Goal: Information Seeking & Learning: Learn about a topic

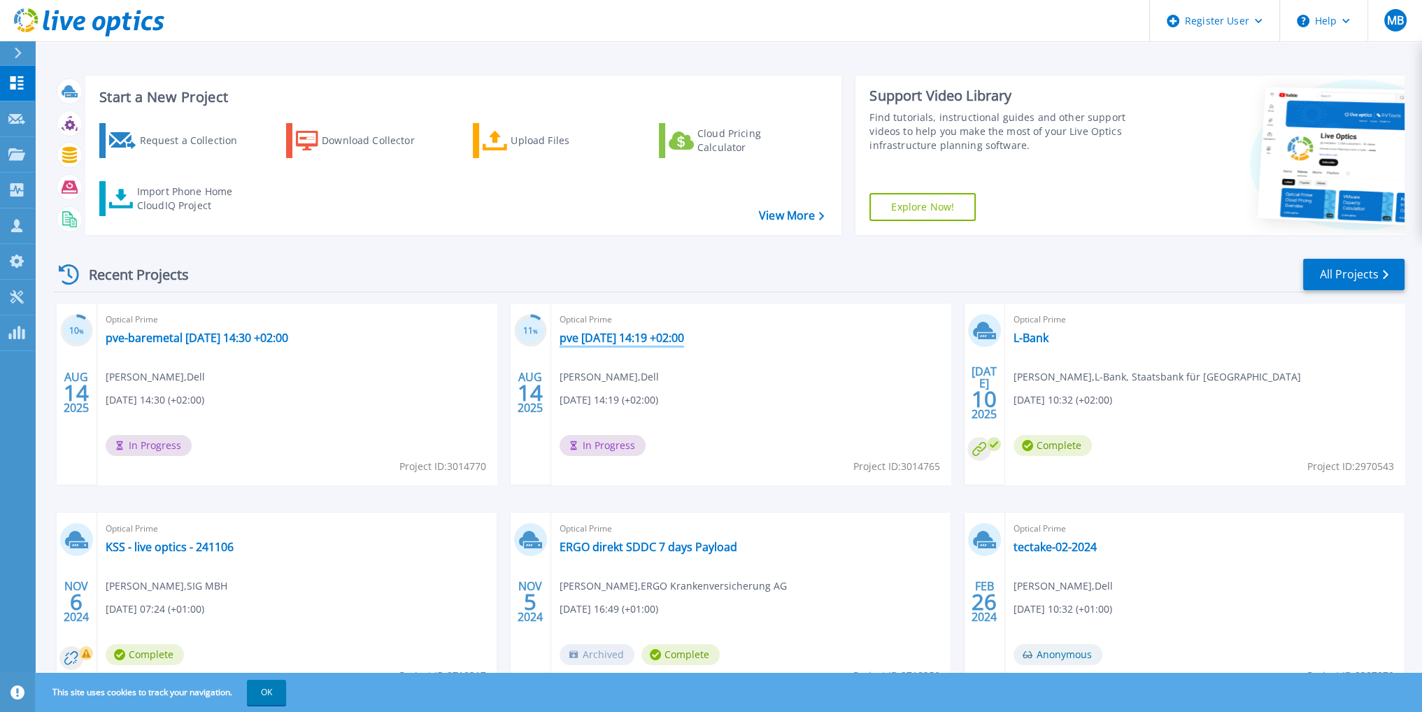
click at [590, 338] on link "pve [DATE] 14:19 +02:00" at bounding box center [621, 338] width 124 height 14
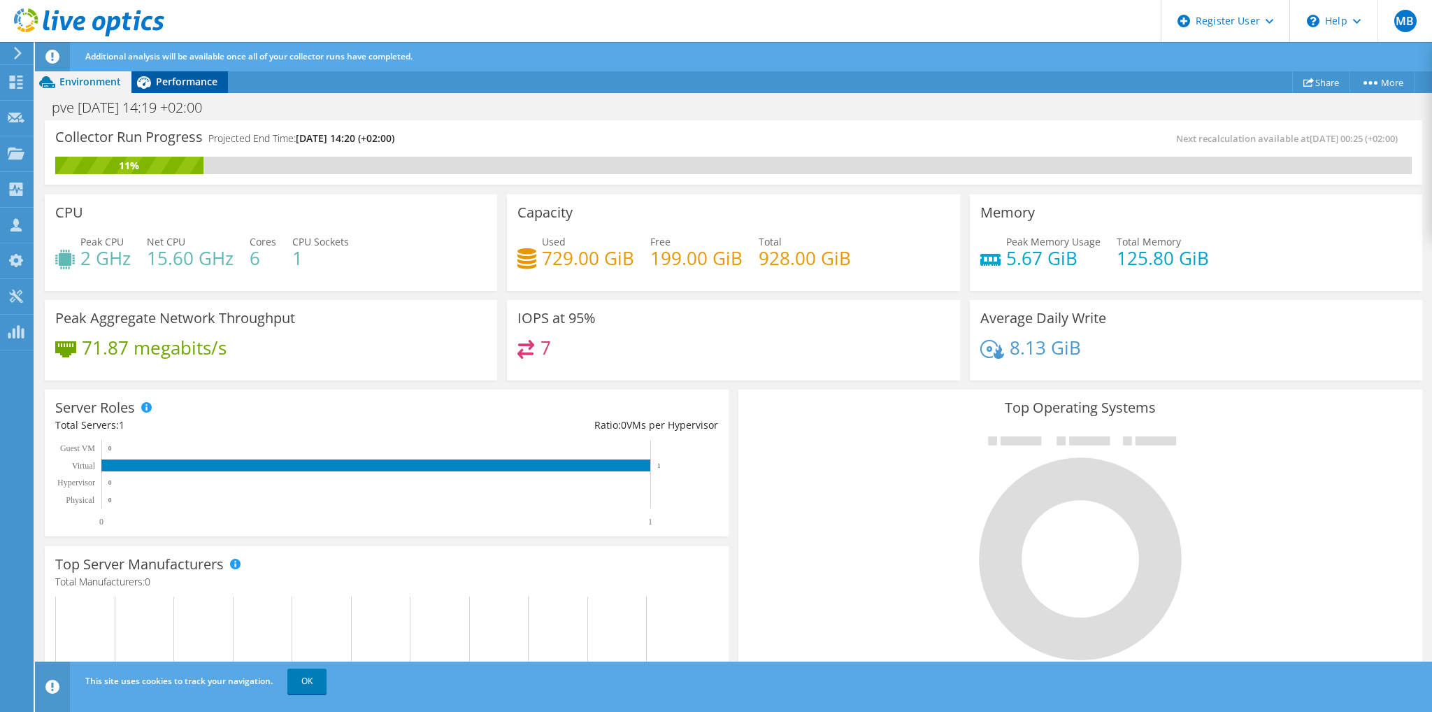
click at [165, 87] on span "Performance" at bounding box center [187, 81] width 62 height 13
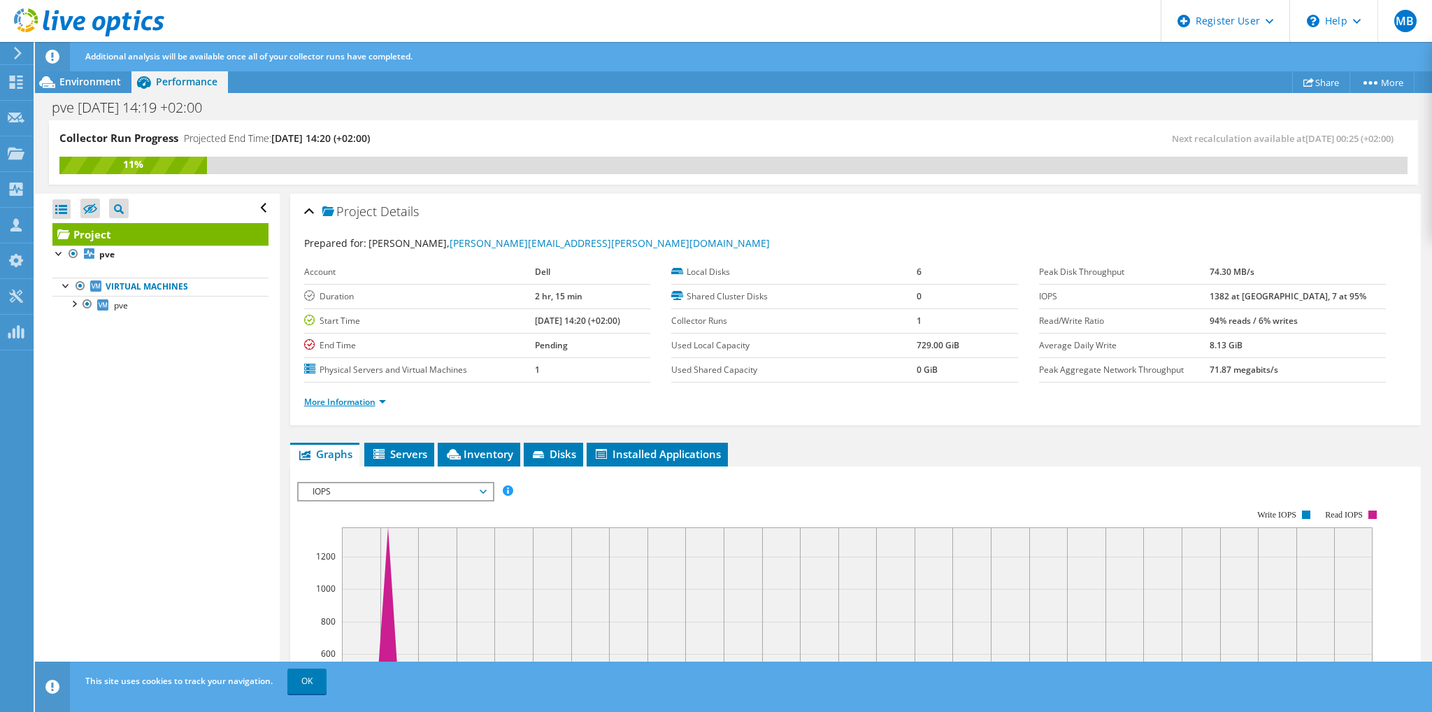
click at [364, 396] on link "More Information" at bounding box center [345, 402] width 82 height 12
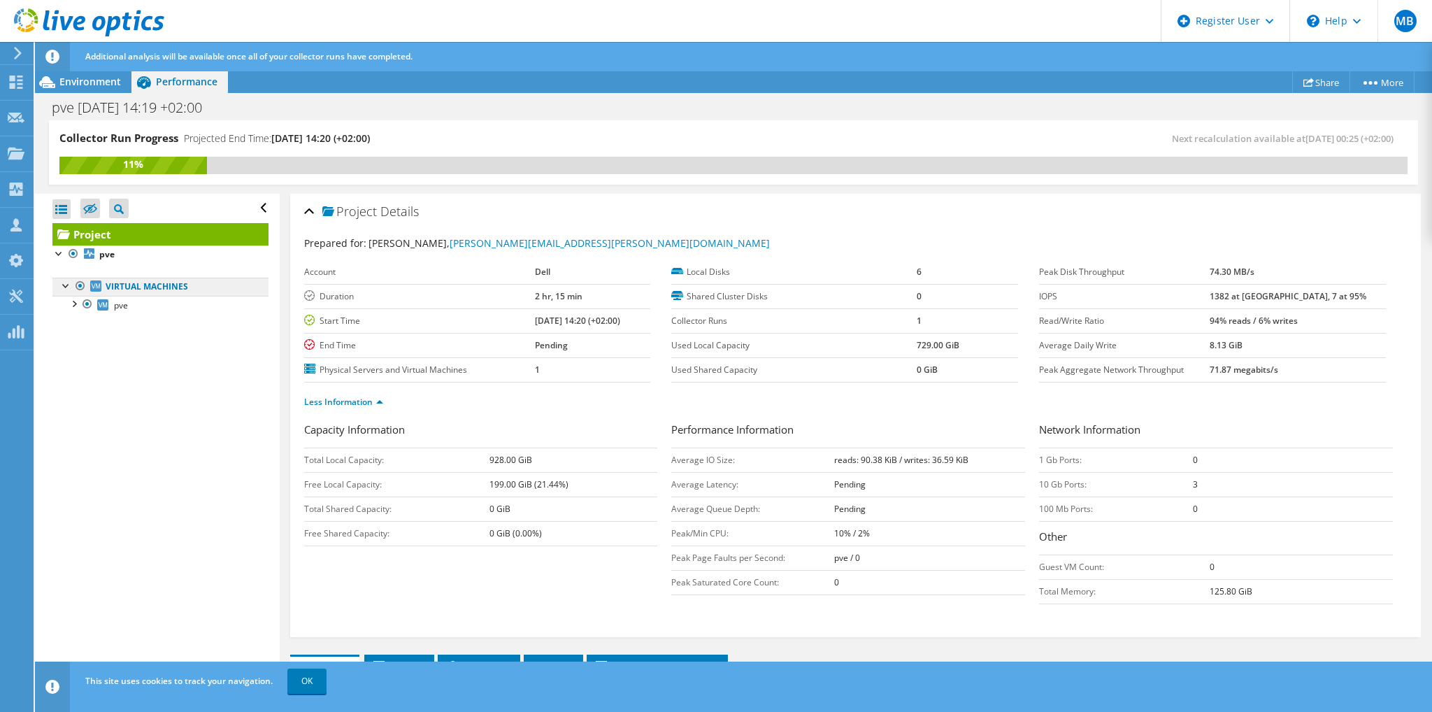
click at [157, 286] on link "Virtual Machines" at bounding box center [160, 287] width 216 height 18
click at [78, 308] on div at bounding box center [73, 303] width 14 height 14
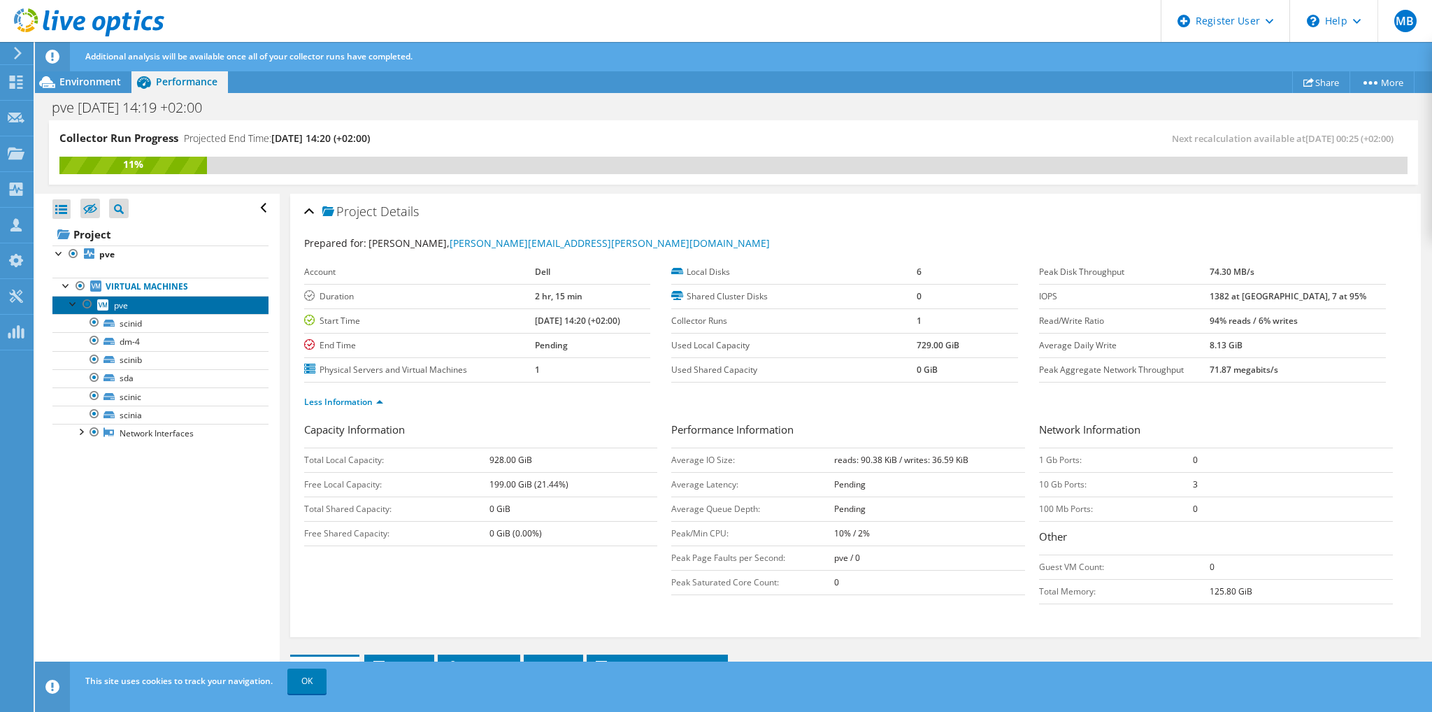
click at [112, 305] on link "pve" at bounding box center [160, 305] width 216 height 18
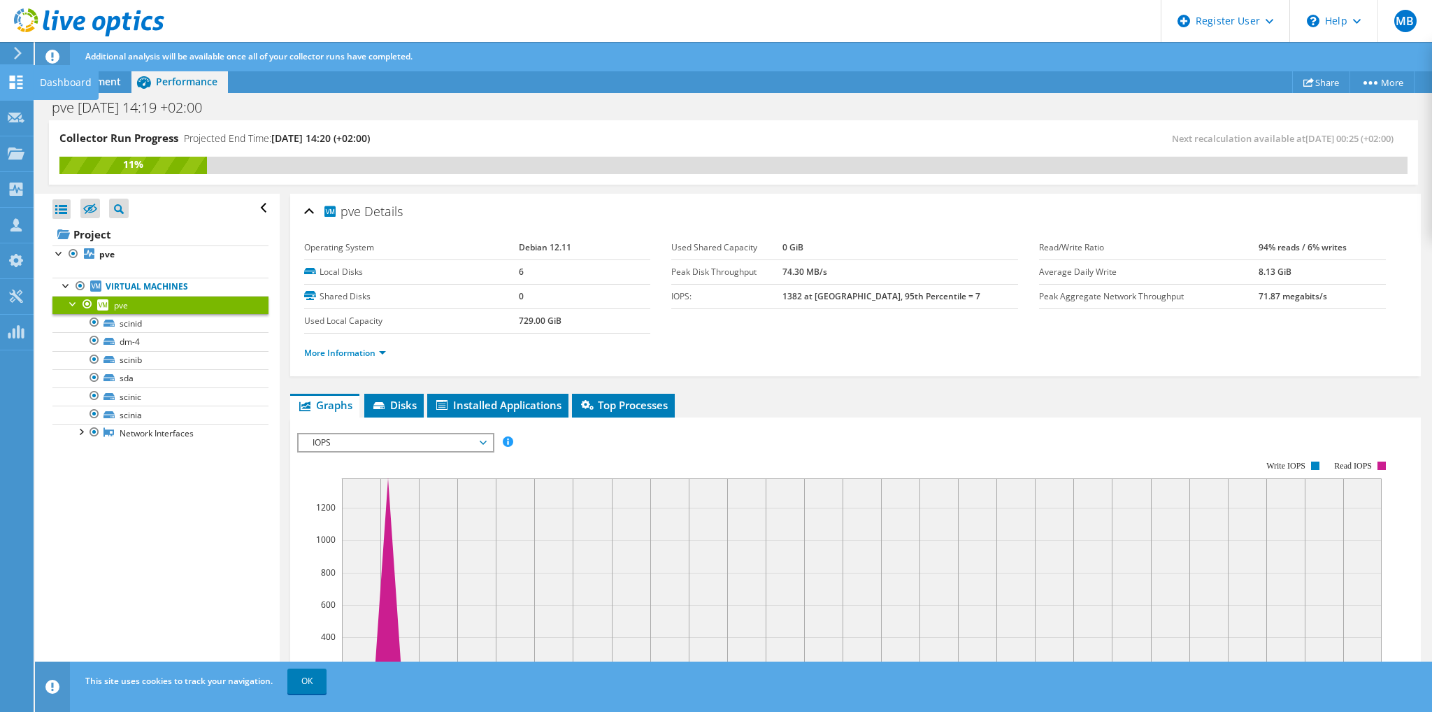
click at [17, 89] on div at bounding box center [16, 83] width 17 height 15
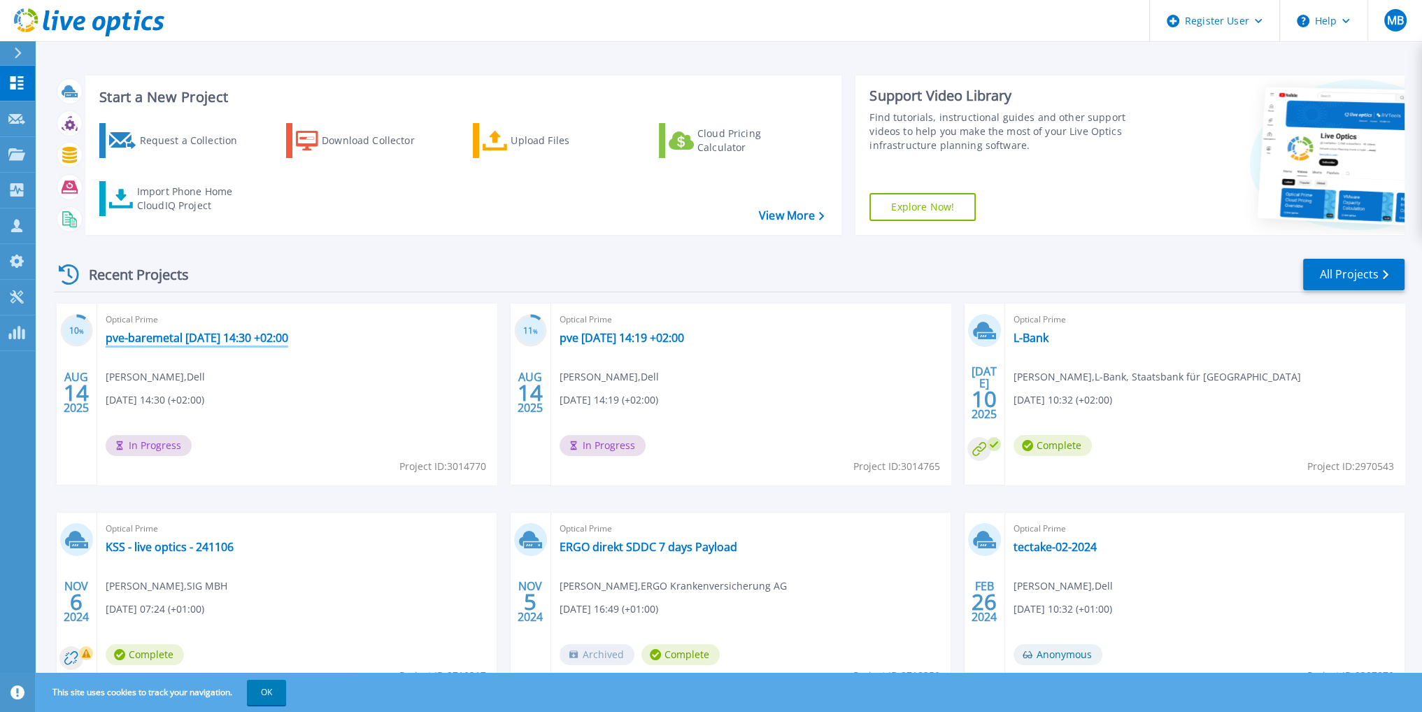
click at [187, 343] on link "pve-baremetal [DATE] 14:30 +02:00" at bounding box center [197, 338] width 183 height 14
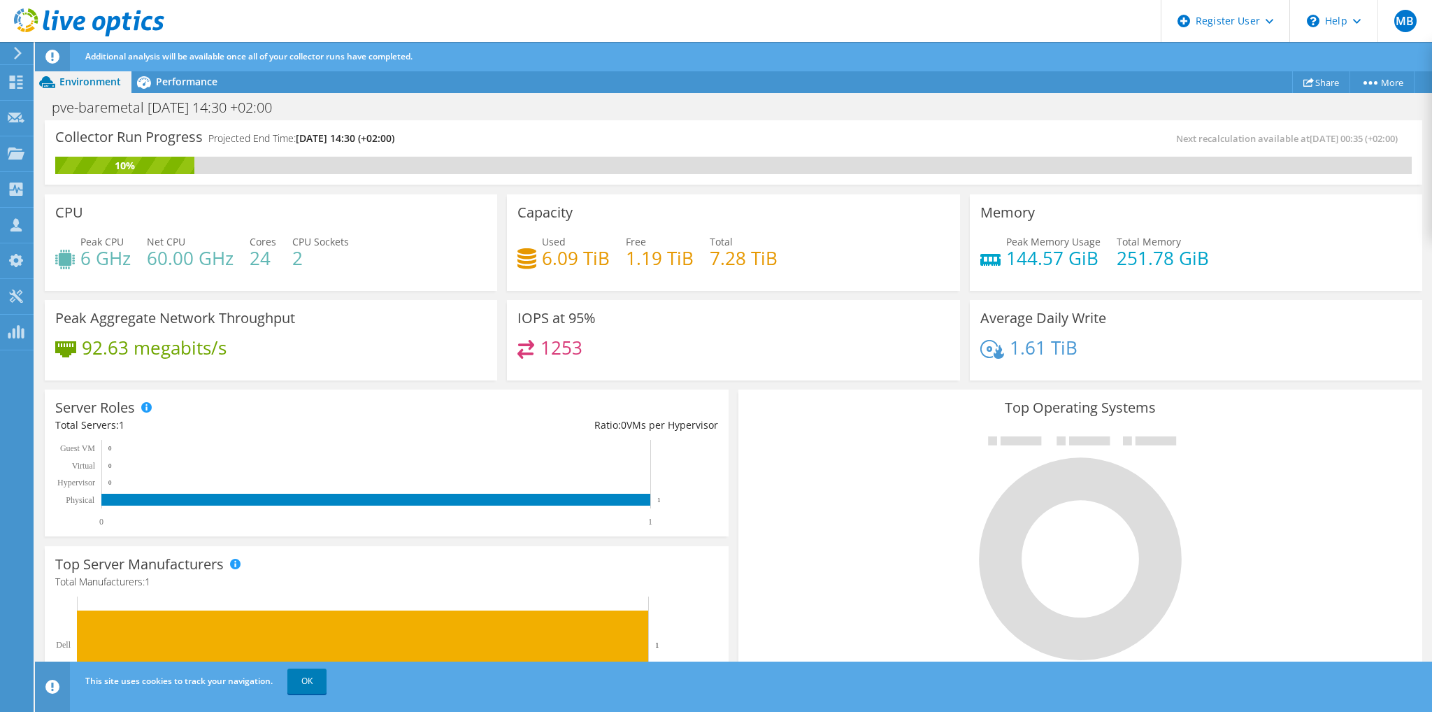
click at [20, 55] on use at bounding box center [18, 53] width 8 height 13
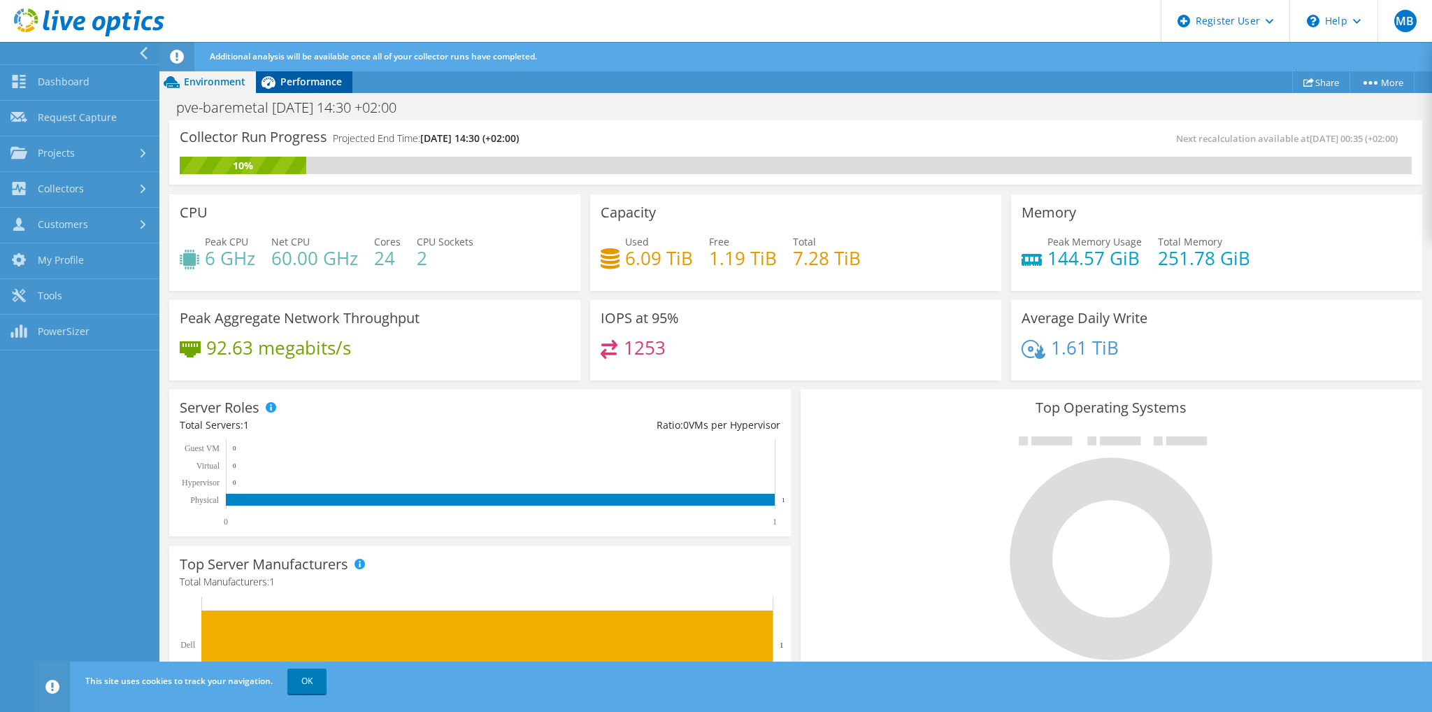
click at [296, 85] on span "Performance" at bounding box center [311, 81] width 62 height 13
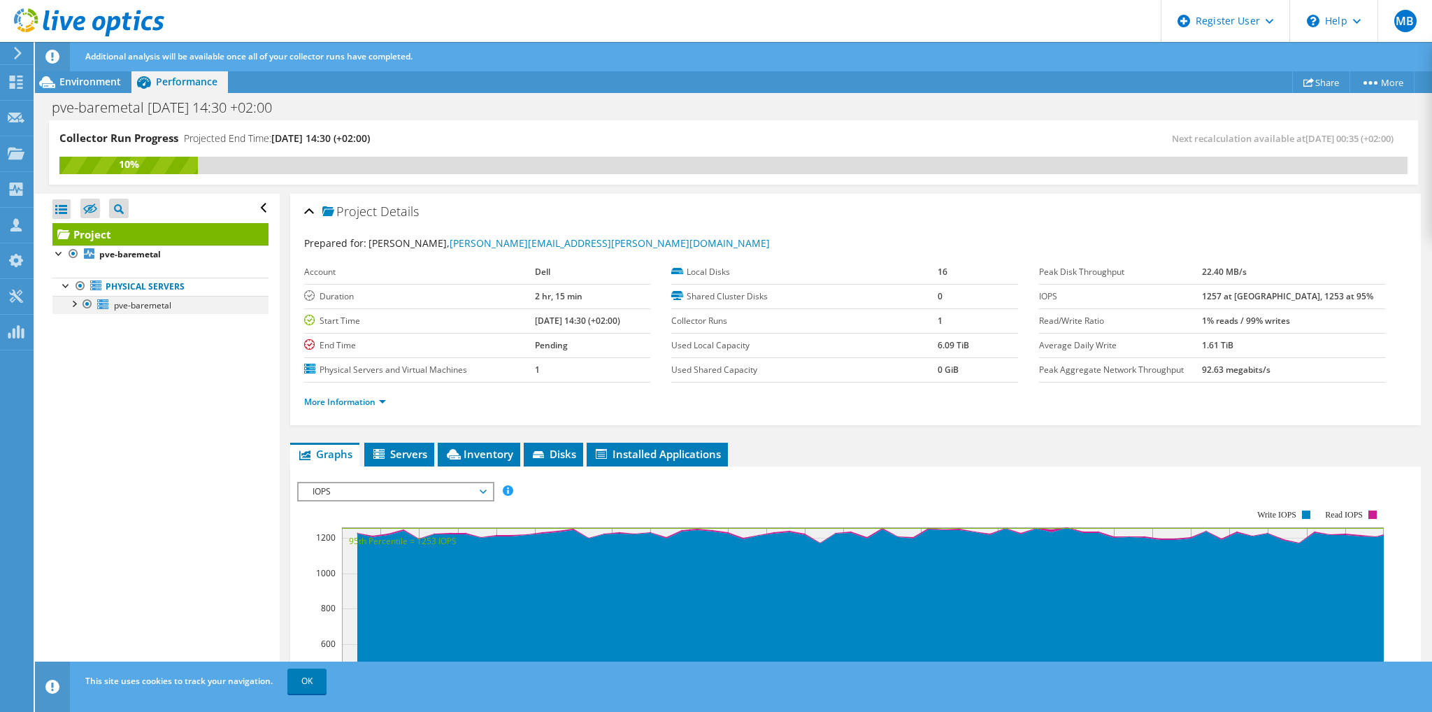
click at [73, 306] on div at bounding box center [73, 303] width 14 height 14
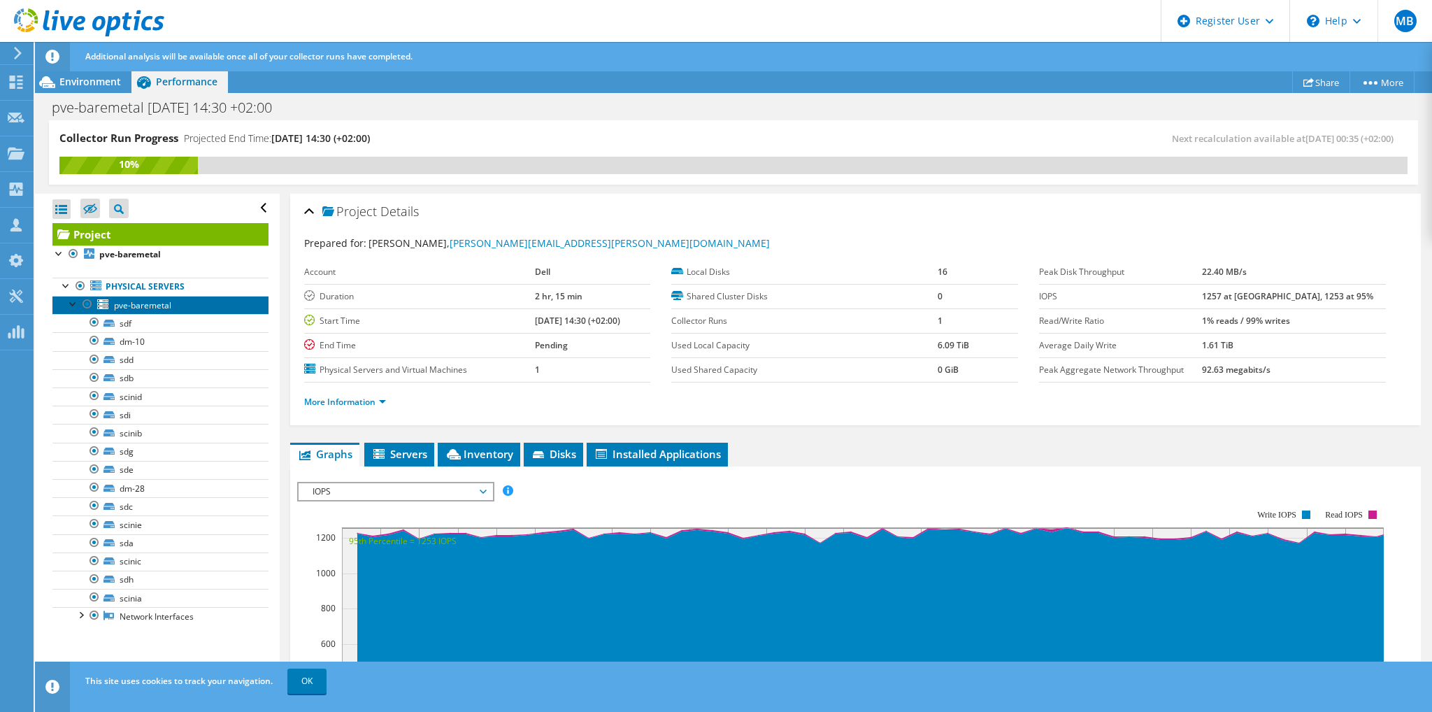
click at [171, 305] on link "pve-baremetal" at bounding box center [160, 305] width 216 height 18
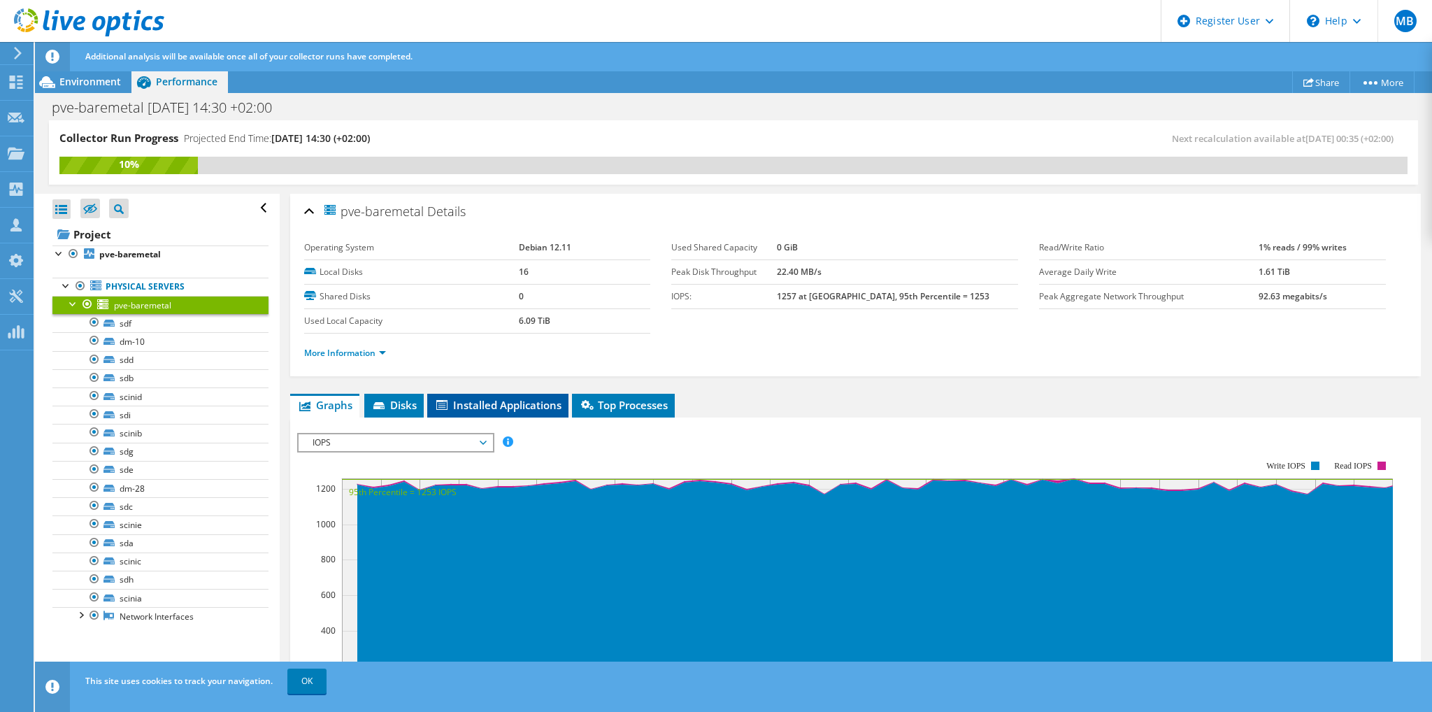
click at [544, 403] on span "Installed Applications" at bounding box center [497, 405] width 127 height 14
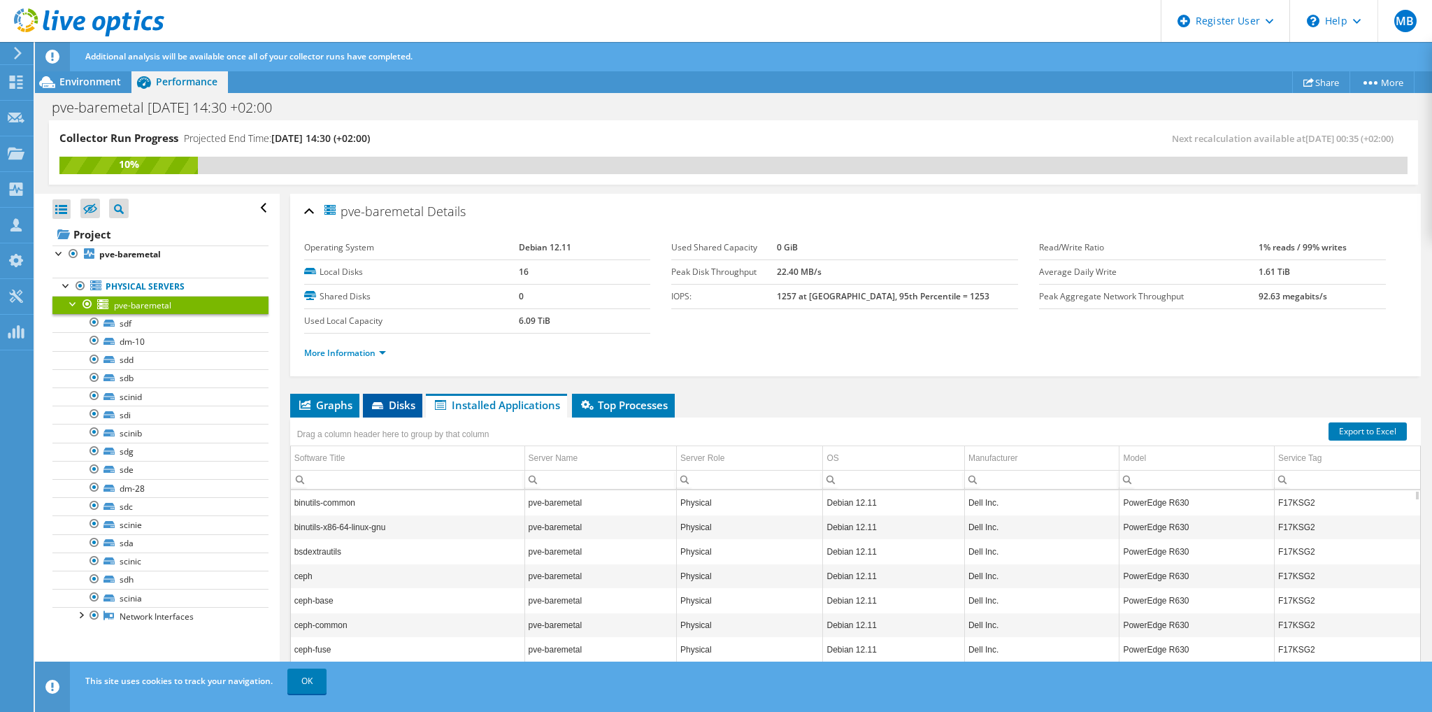
click at [373, 402] on icon at bounding box center [379, 406] width 14 height 9
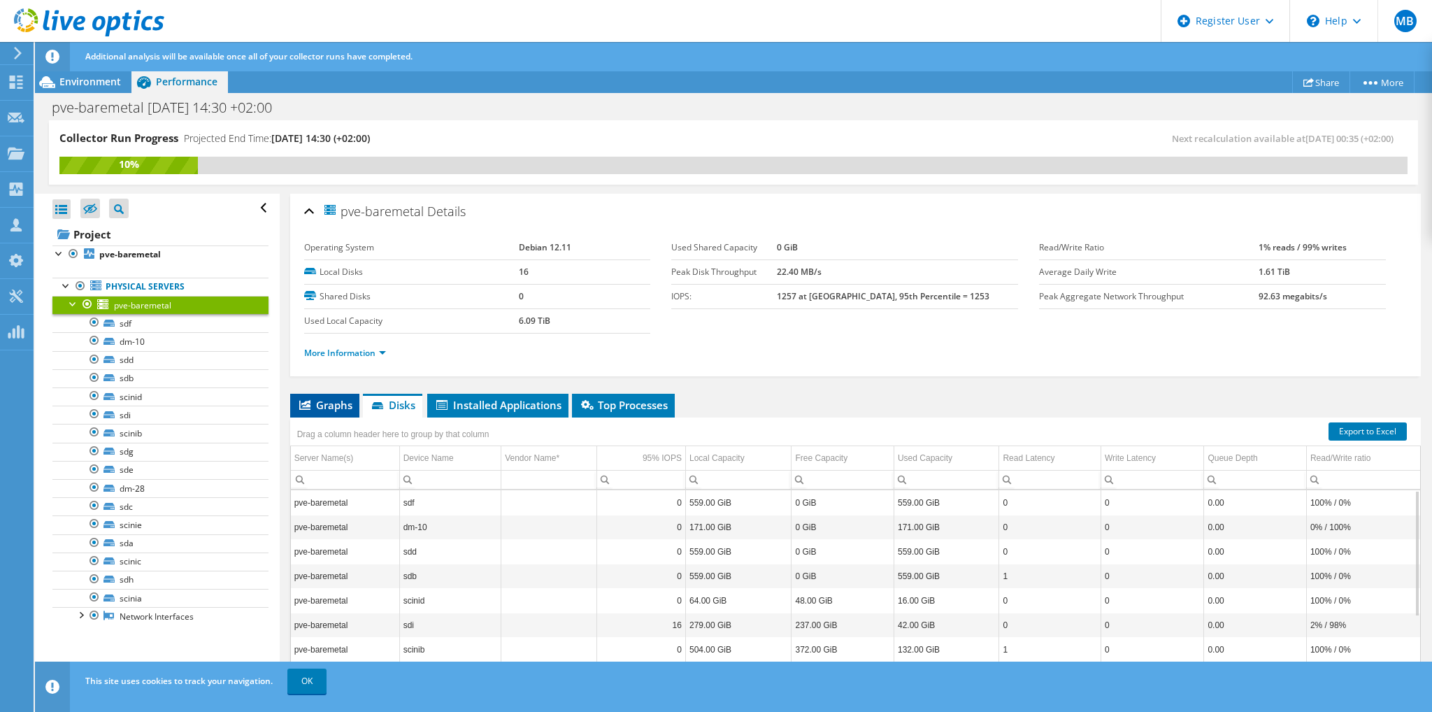
click at [324, 402] on span "Graphs" at bounding box center [324, 405] width 55 height 14
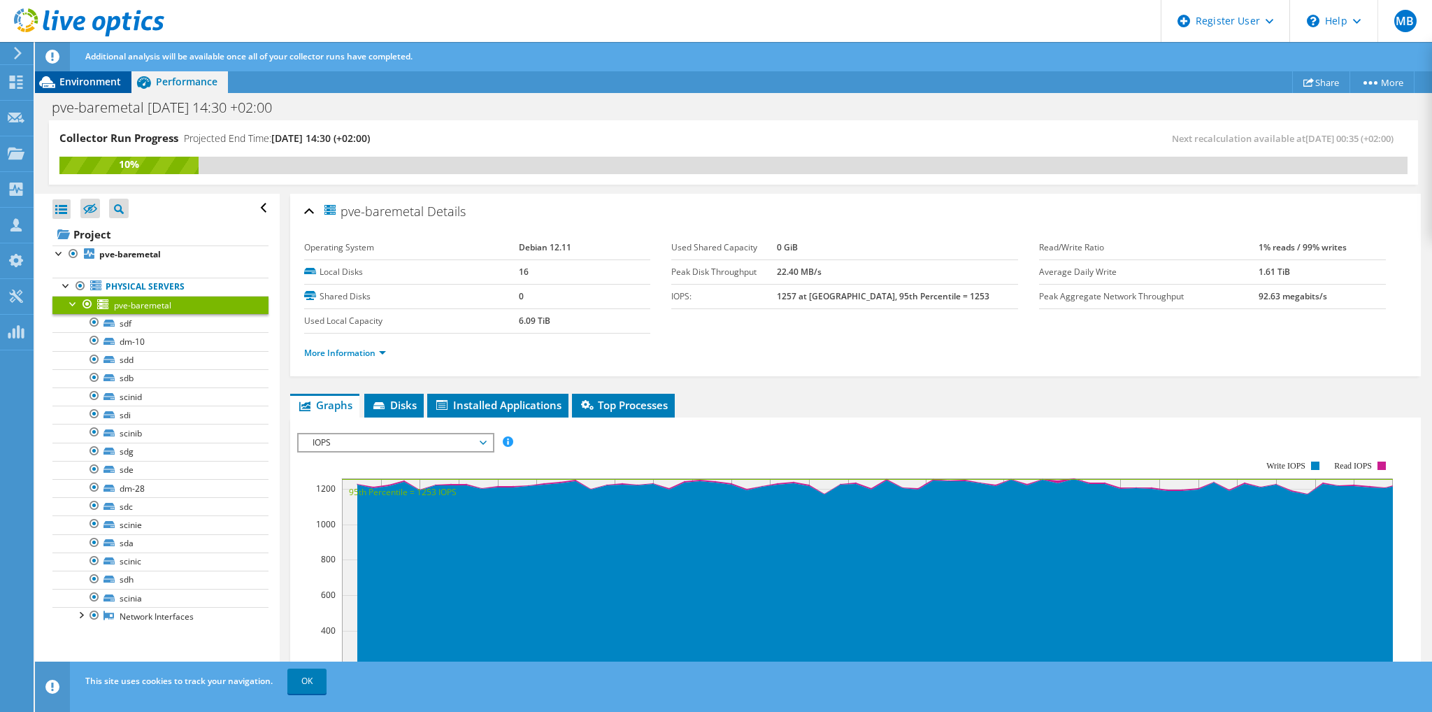
click at [76, 85] on span "Environment" at bounding box center [90, 81] width 62 height 13
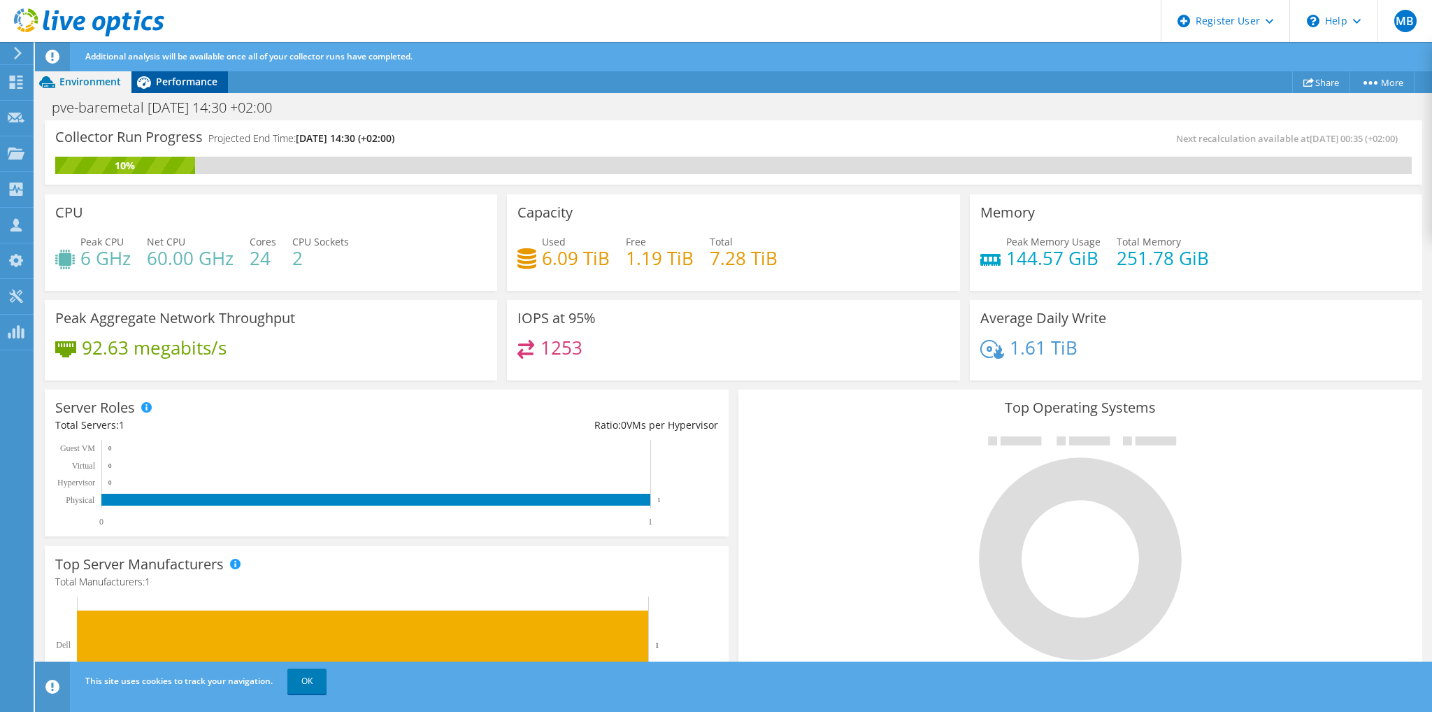
click at [185, 88] on div "Performance" at bounding box center [179, 82] width 97 height 22
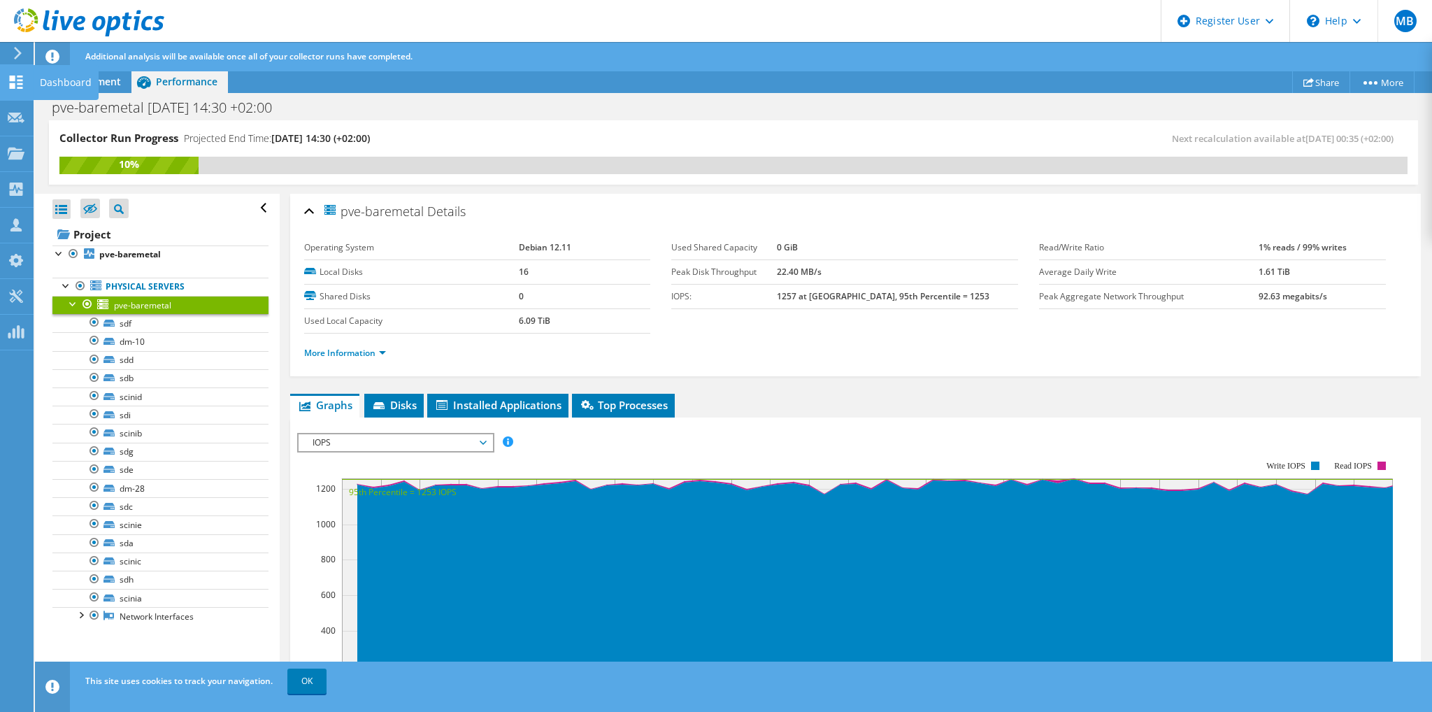
click at [19, 85] on icon at bounding box center [16, 82] width 17 height 13
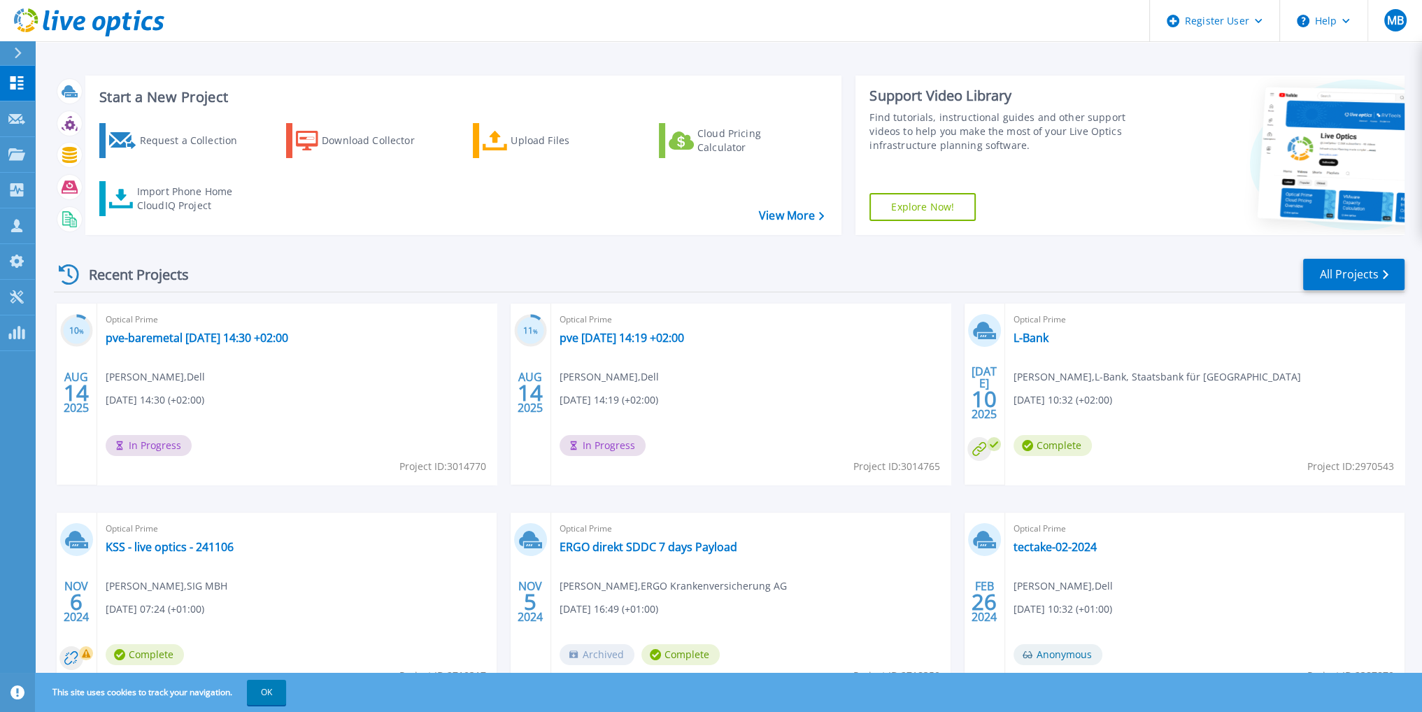
click at [69, 273] on icon at bounding box center [69, 274] width 20 height 20
click at [1336, 277] on link "All Projects" at bounding box center [1353, 274] width 101 height 31
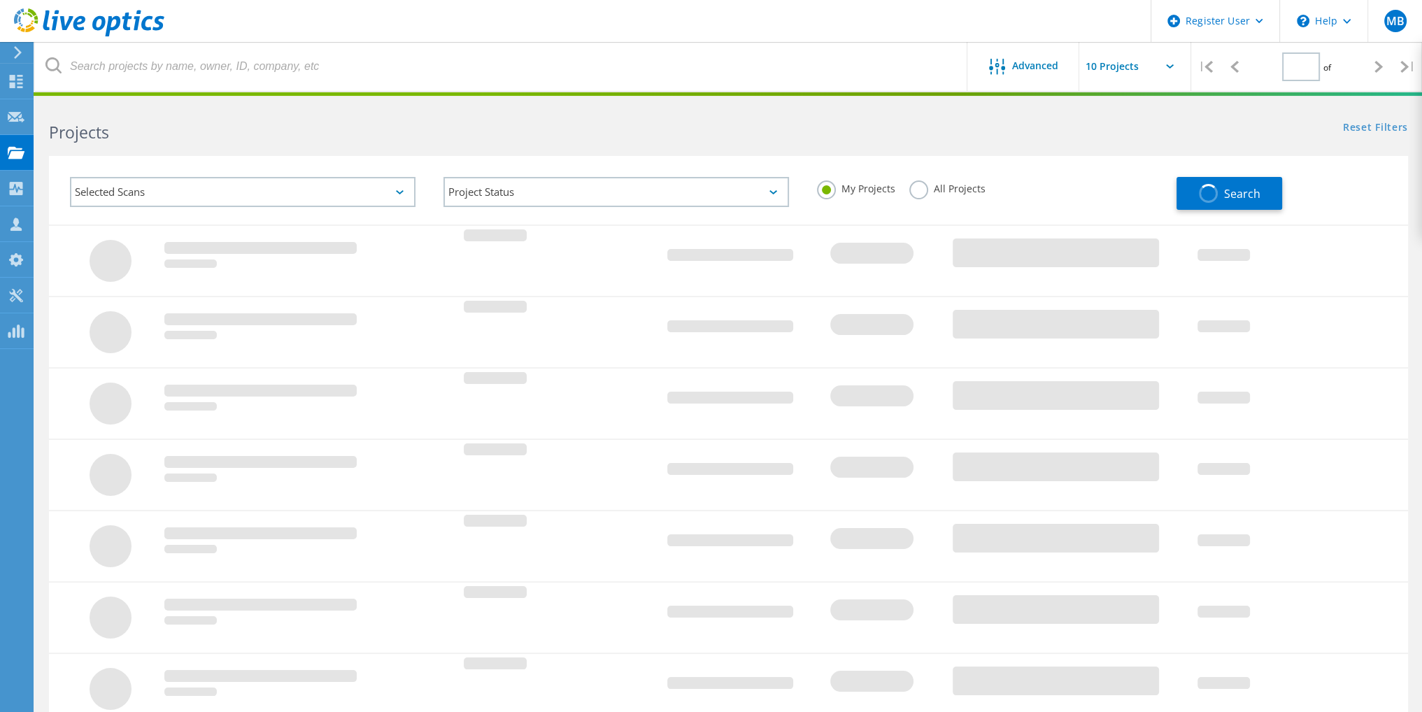
type input "1"
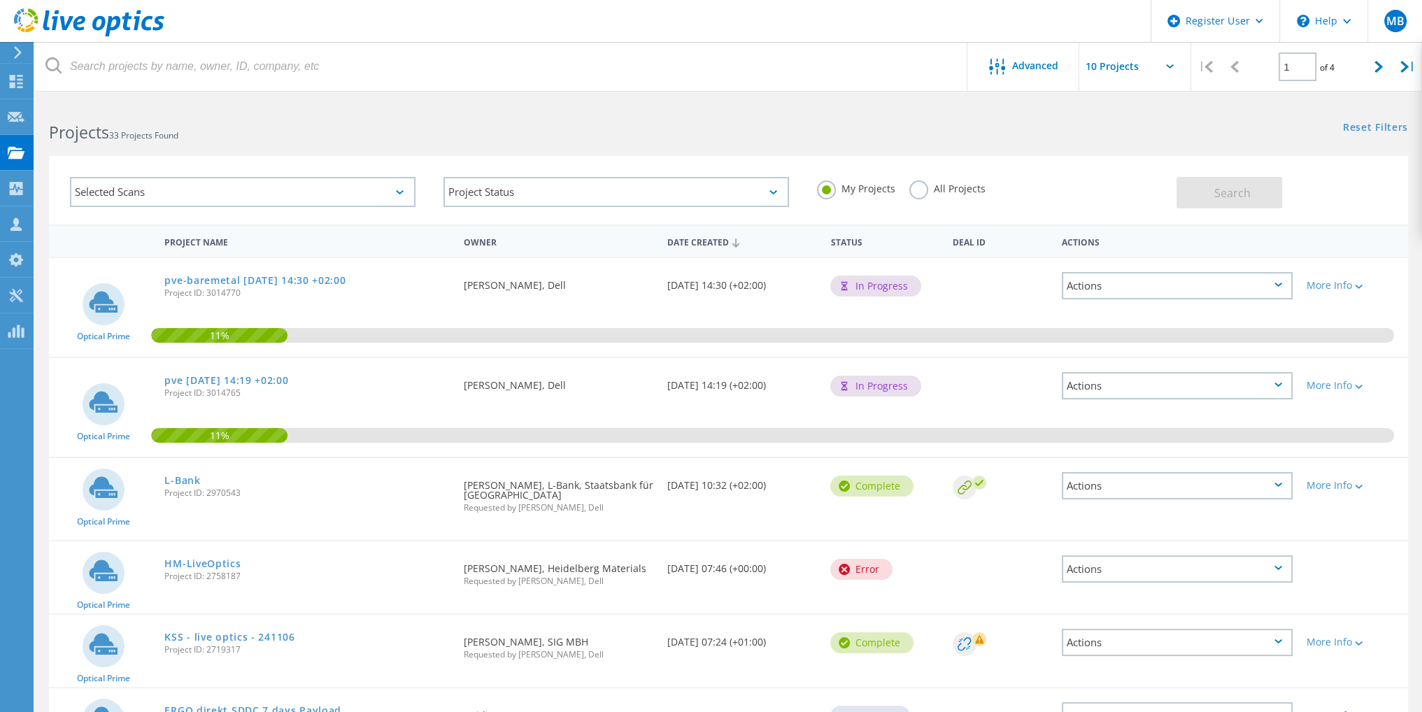
click at [1210, 282] on div "Actions" at bounding box center [1177, 285] width 231 height 27
click at [1096, 183] on div "My Projects All Projects" at bounding box center [989, 189] width 373 height 52
click at [1355, 283] on div at bounding box center [1357, 286] width 10 height 8
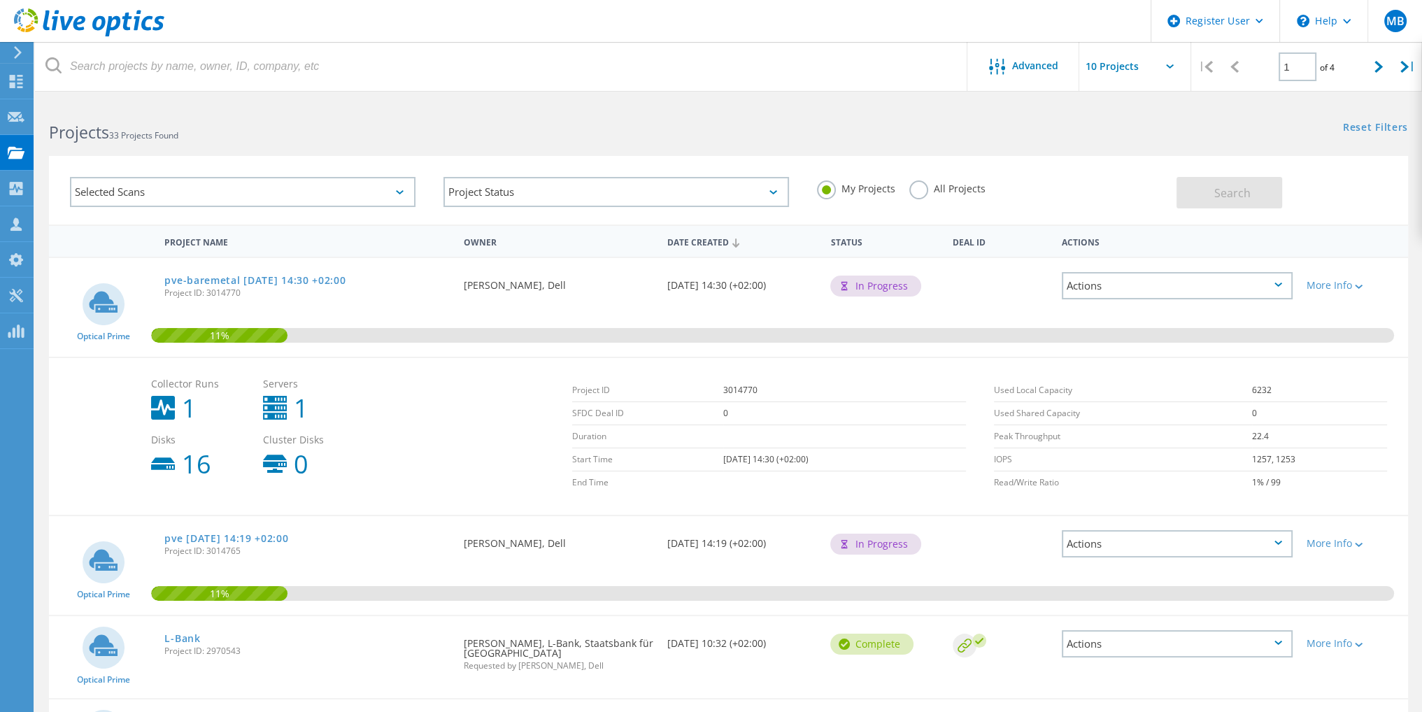
click at [901, 148] on div "Selected Scans Project Status In Progress Complete Published Anonymous Archived…" at bounding box center [728, 181] width 1387 height 86
click at [1389, 34] on div "MB" at bounding box center [1394, 21] width 55 height 42
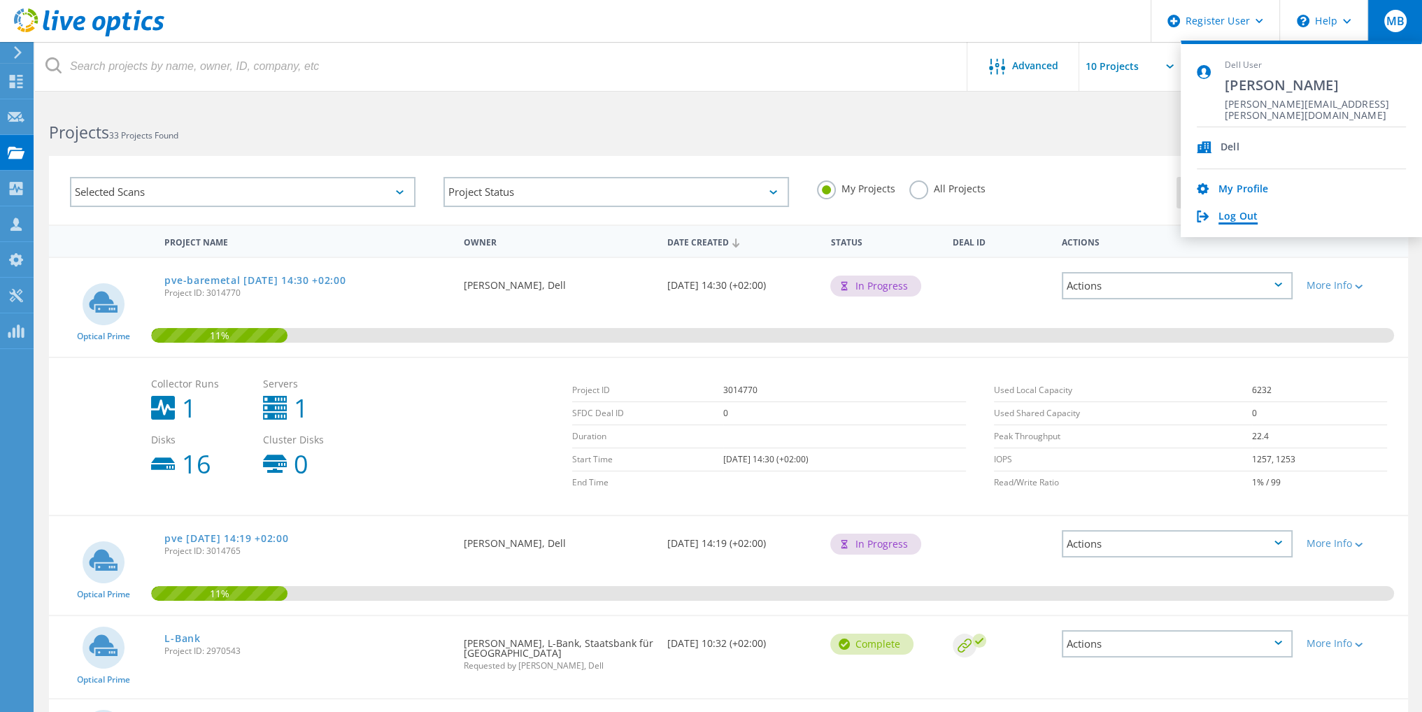
click at [1228, 216] on link "Log Out" at bounding box center [1237, 216] width 39 height 13
